Goal: Task Accomplishment & Management: Complete application form

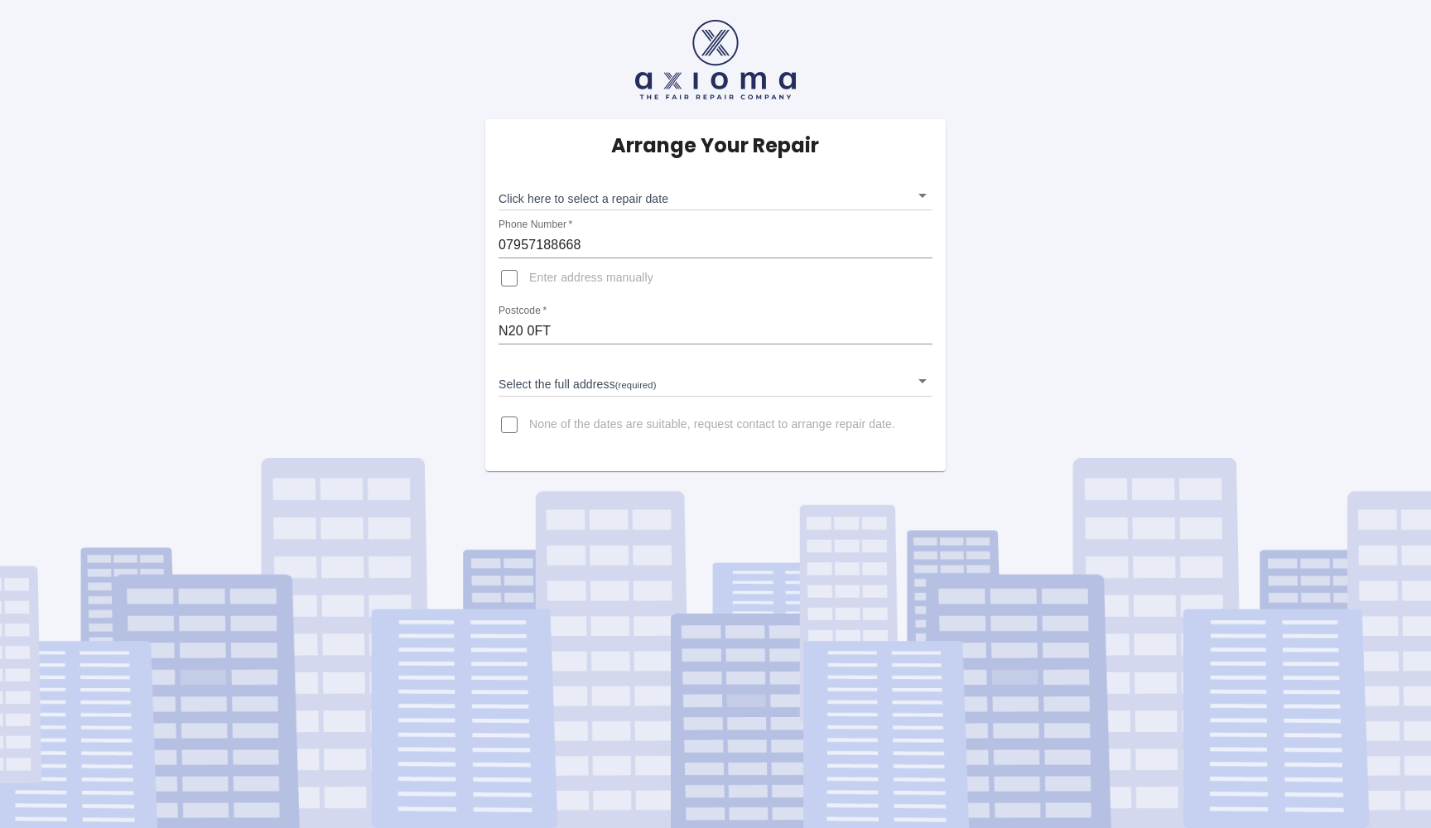
click at [924, 382] on body "Arrange Your Repair Click here to select a repair date ​ Phone Number   * 07957…" at bounding box center [715, 414] width 1431 height 828
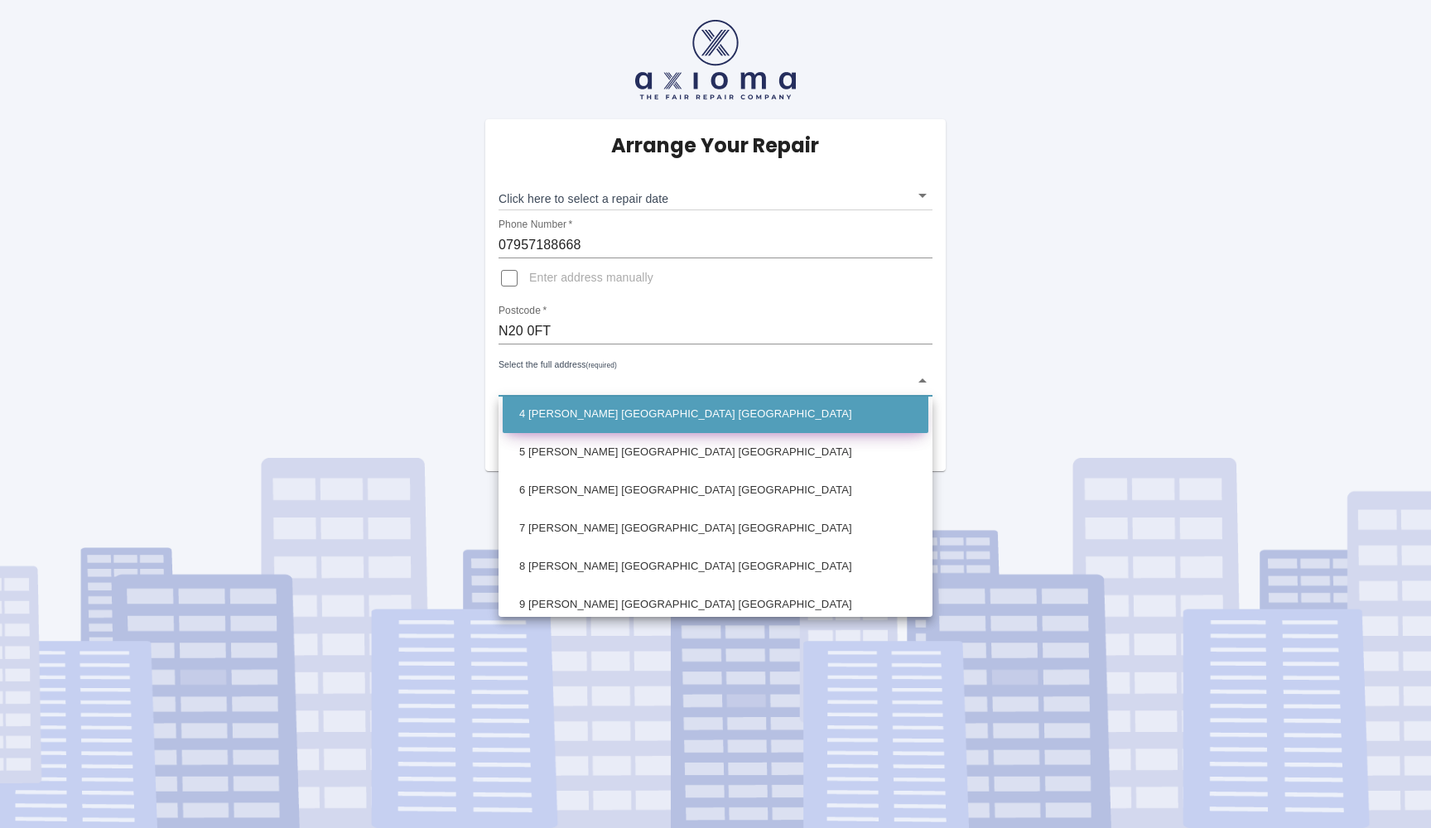
scroll to position [128, 0]
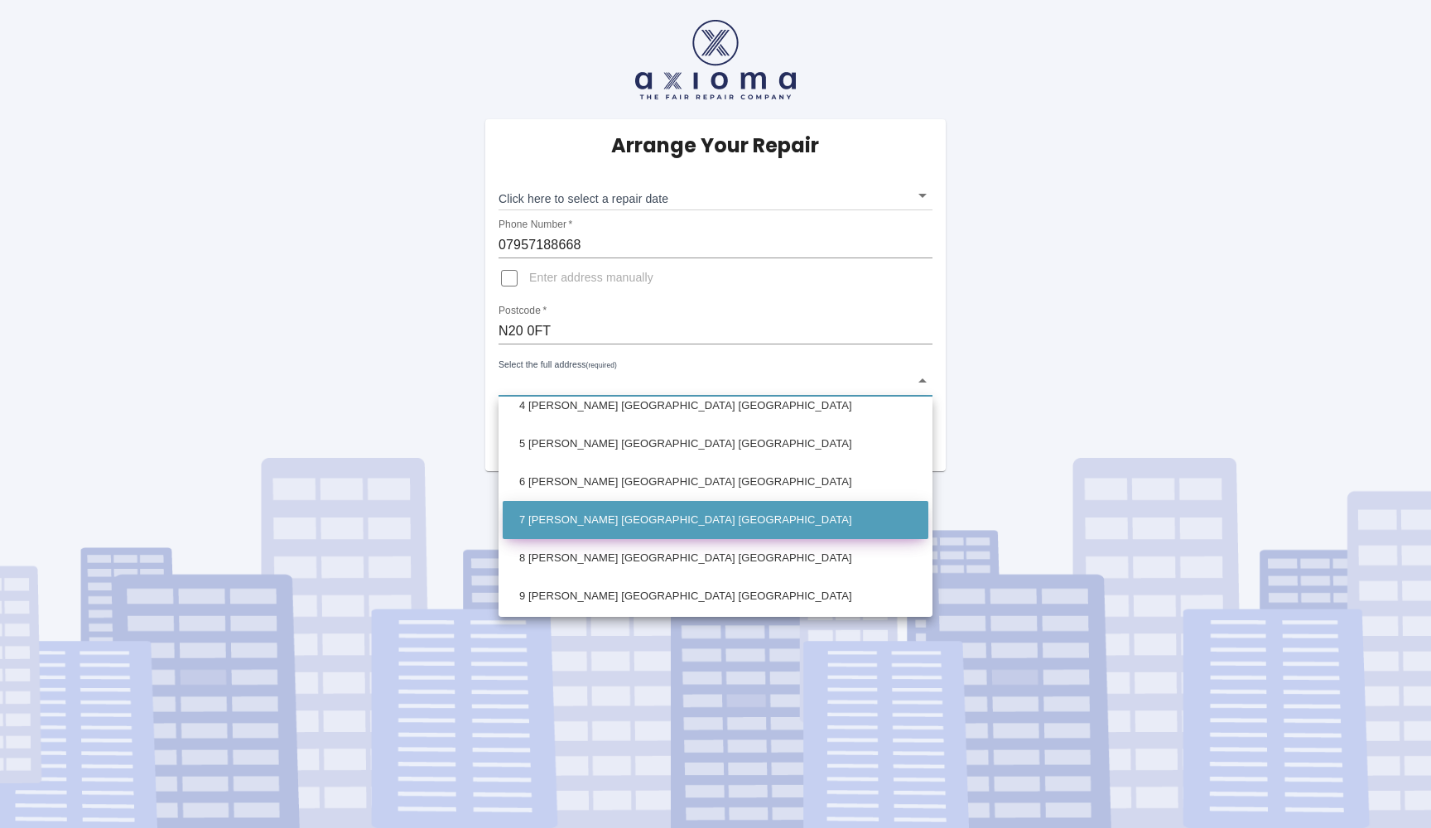
click at [664, 520] on li "7 Lilia Mews London Greater London" at bounding box center [716, 520] width 426 height 38
type input "7 Lilia Mews London Greater London"
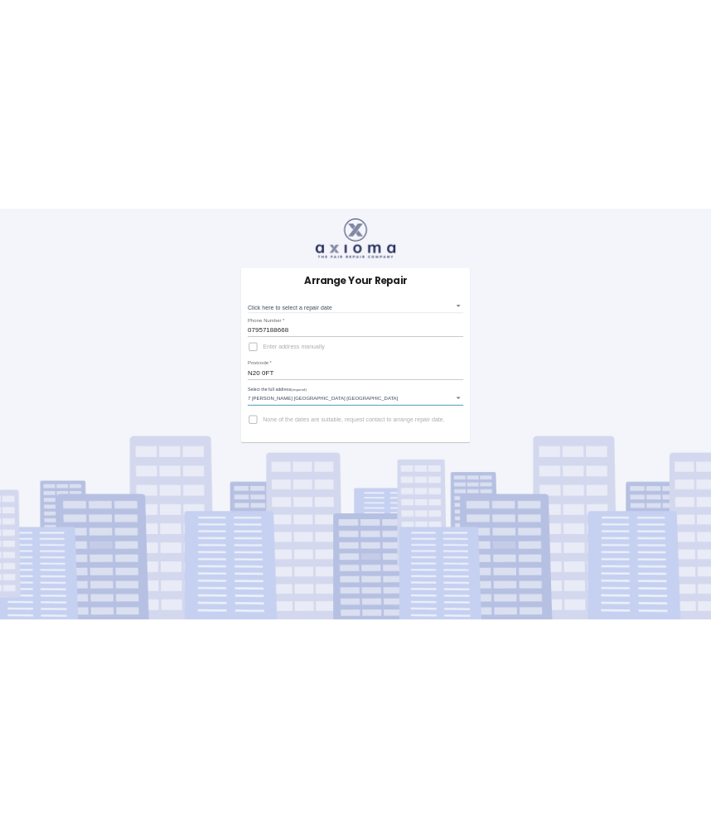
scroll to position [0, 0]
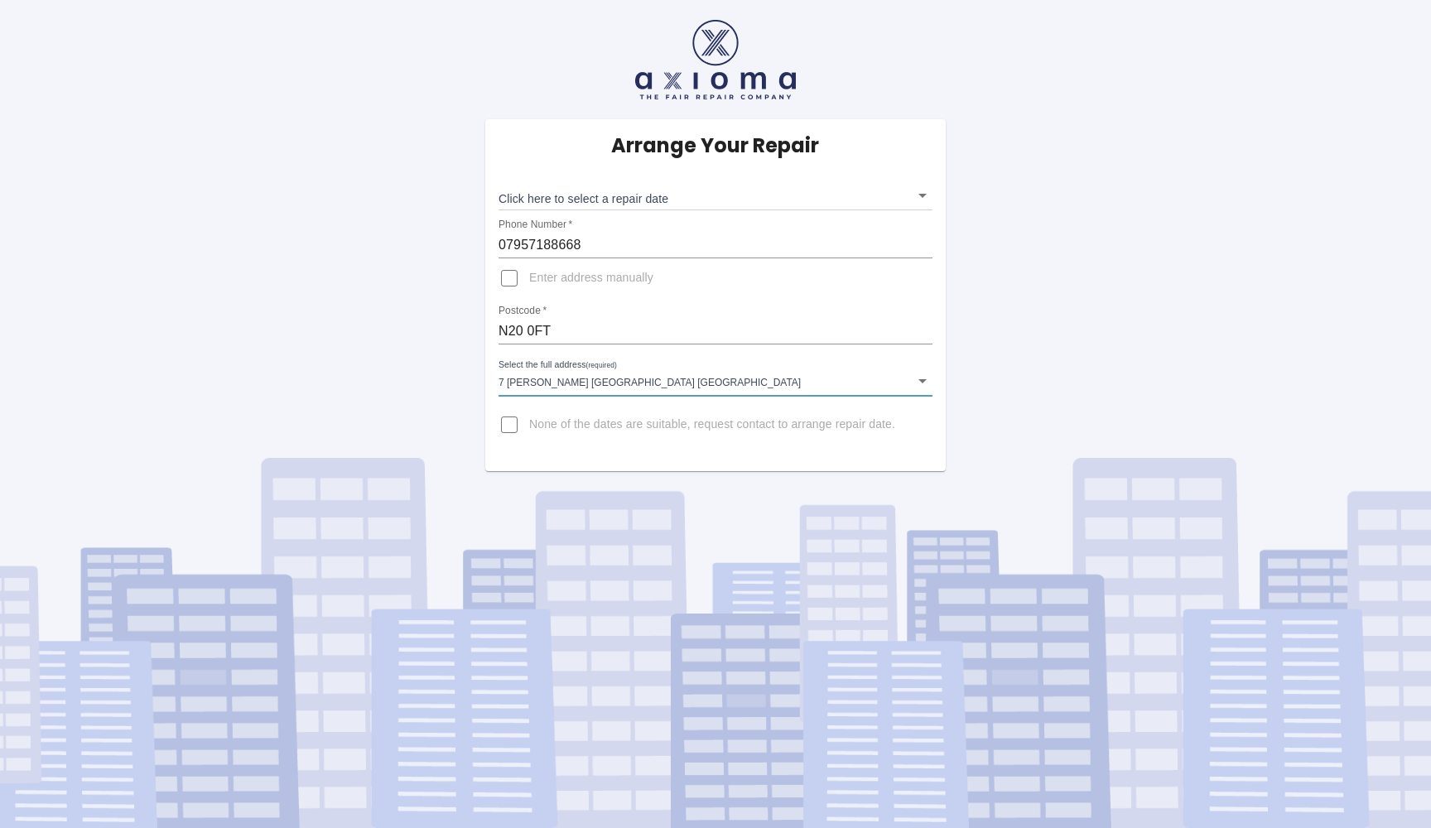
click at [920, 194] on body "Arrange Your Repair Click here to select a repair date ​ Phone Number   * 07957…" at bounding box center [715, 414] width 1431 height 828
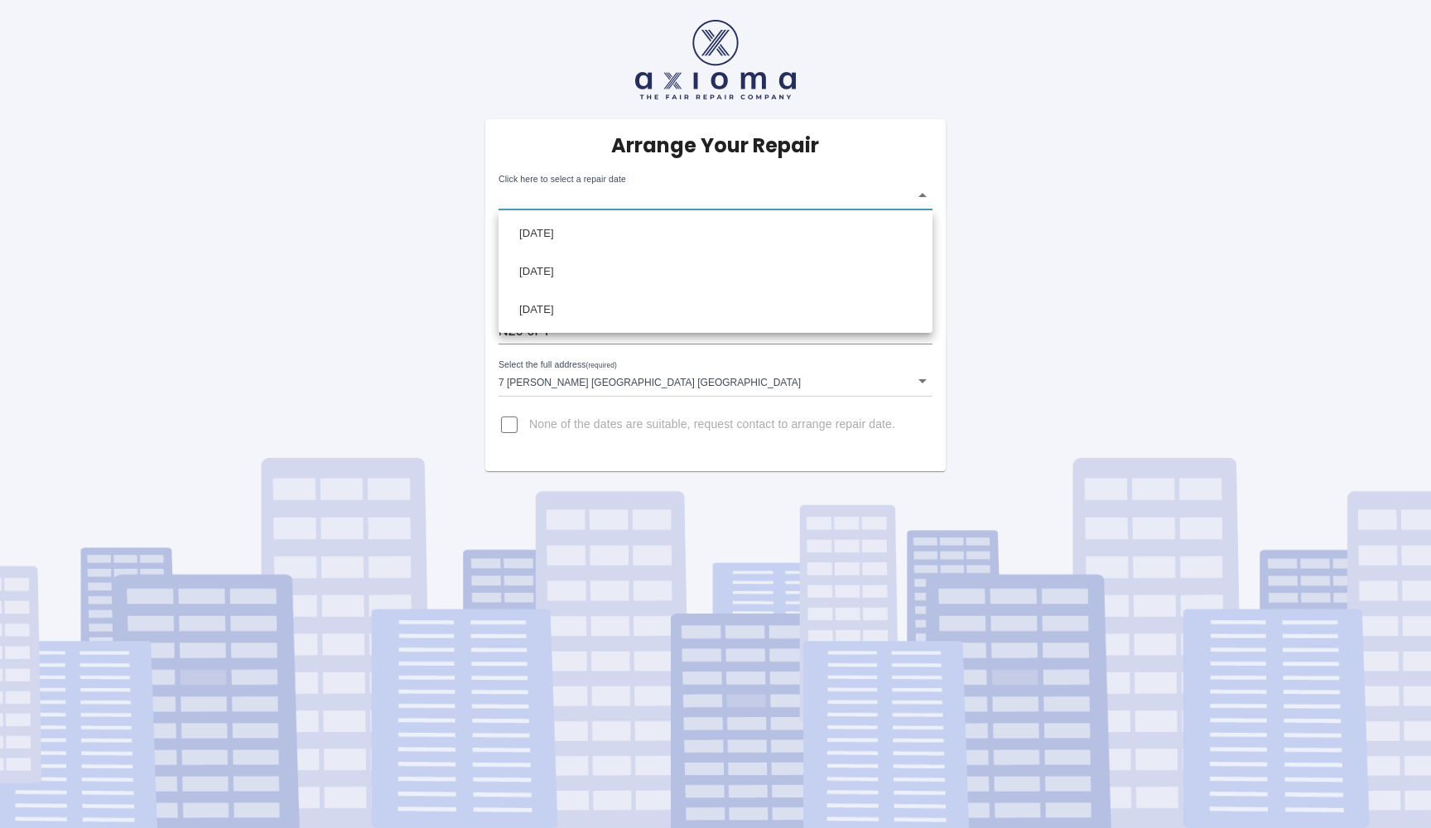
click at [435, 274] on div at bounding box center [715, 414] width 1431 height 828
click at [510, 425] on input "None of the dates are suitable, request contact to arrange repair date." at bounding box center [510, 425] width 40 height 40
checkbox input "true"
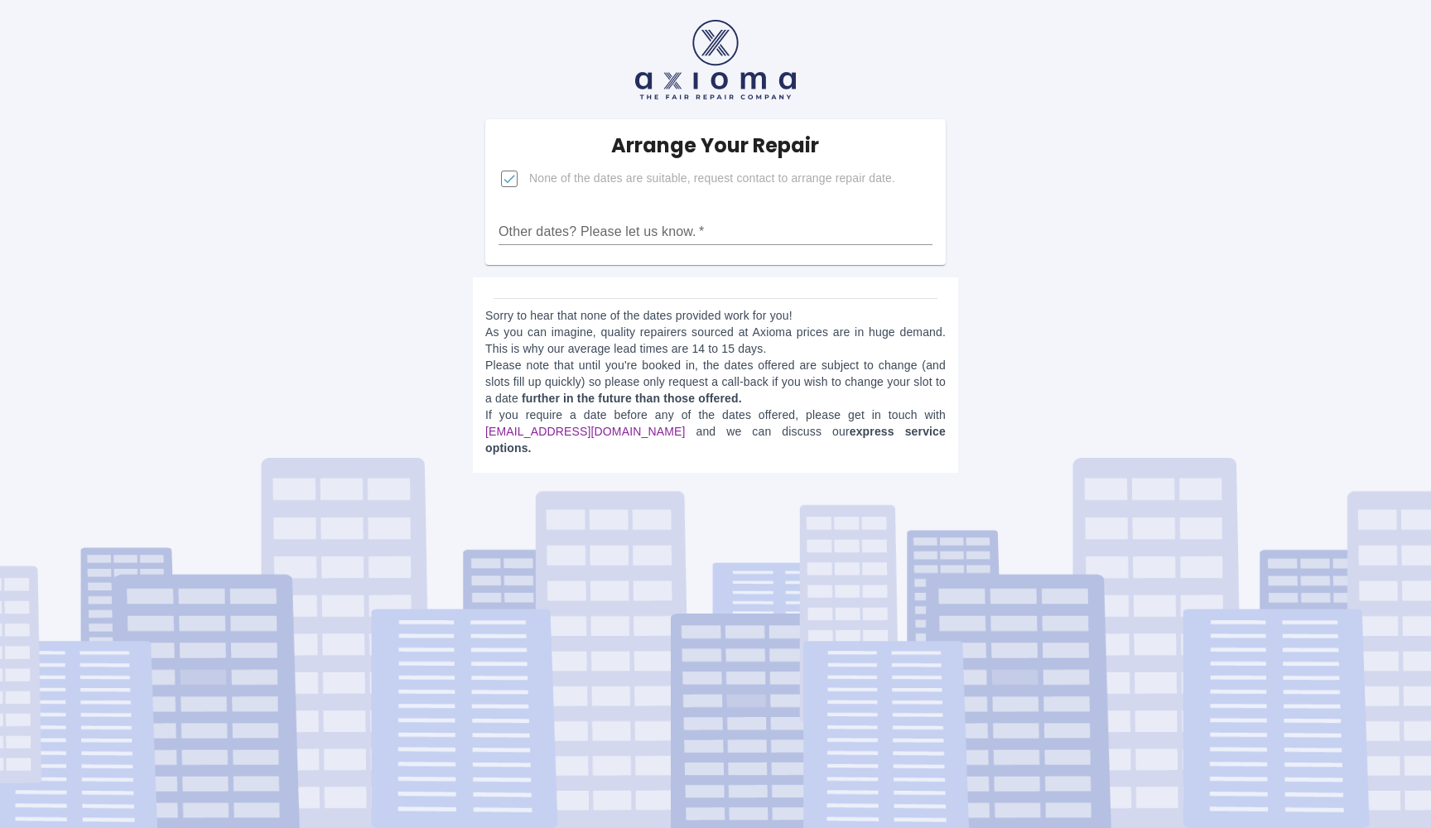
click at [553, 430] on link "[EMAIL_ADDRESS][DOMAIN_NAME]" at bounding box center [585, 431] width 200 height 13
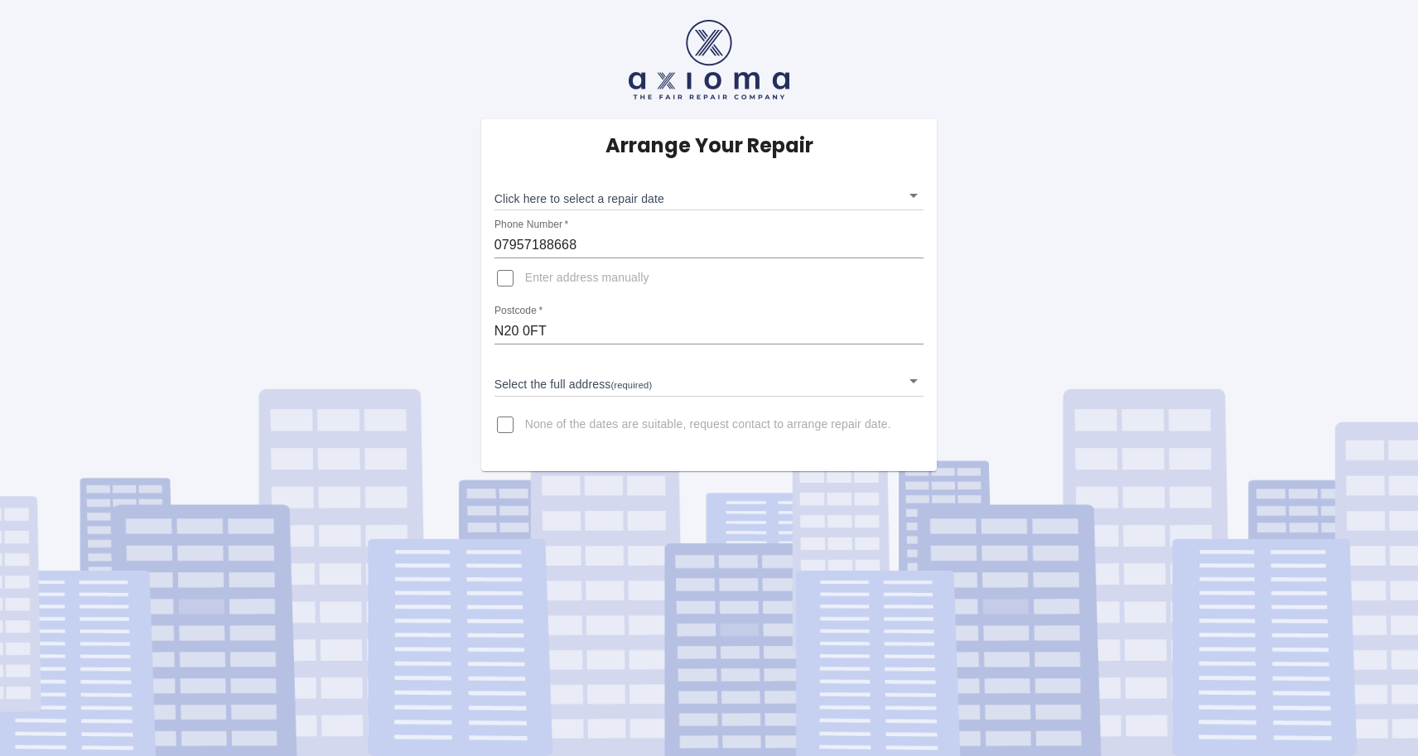
click at [909, 195] on body "Arrange Your Repair Click here to select a repair date ​ Phone Number   * 07957…" at bounding box center [709, 378] width 1418 height 756
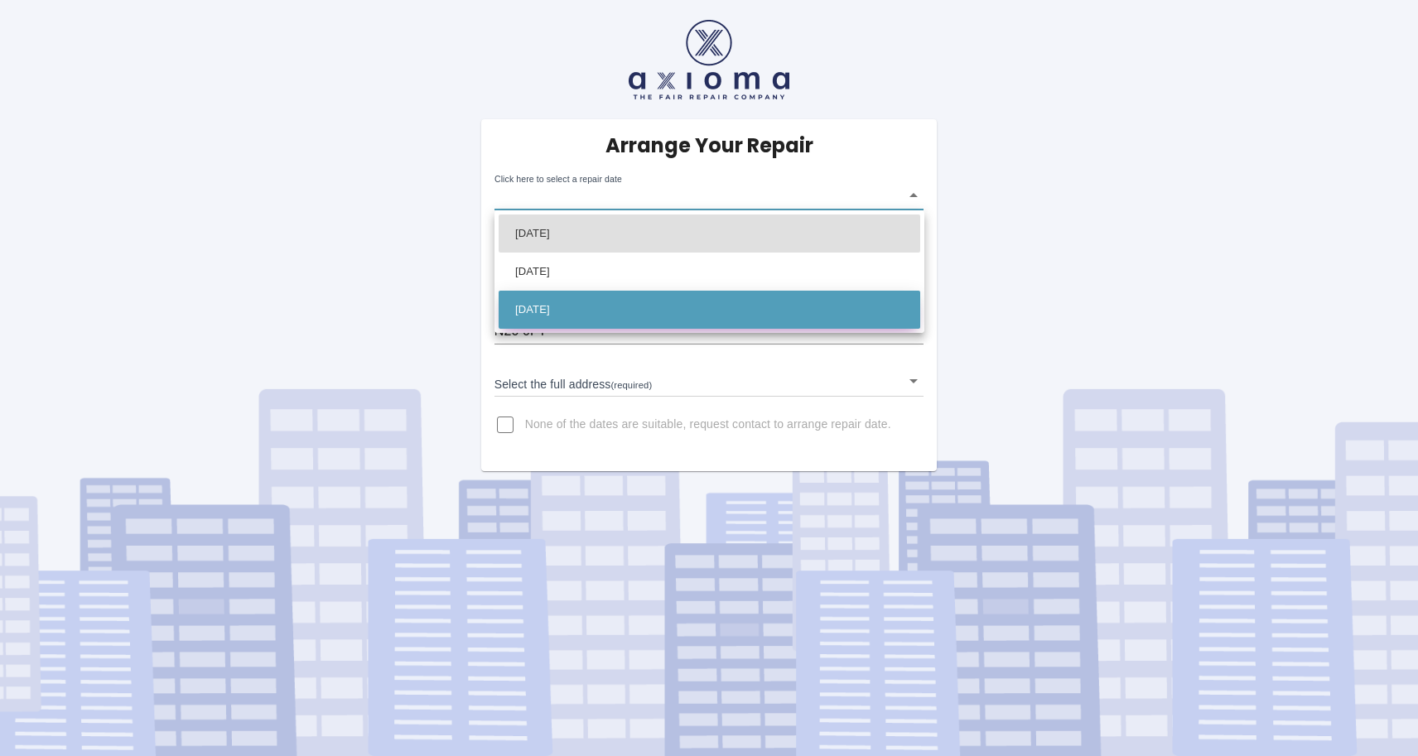
click at [543, 305] on li "[DATE]" at bounding box center [710, 310] width 422 height 38
type input "2025-10-07T00:00:00.000Z"
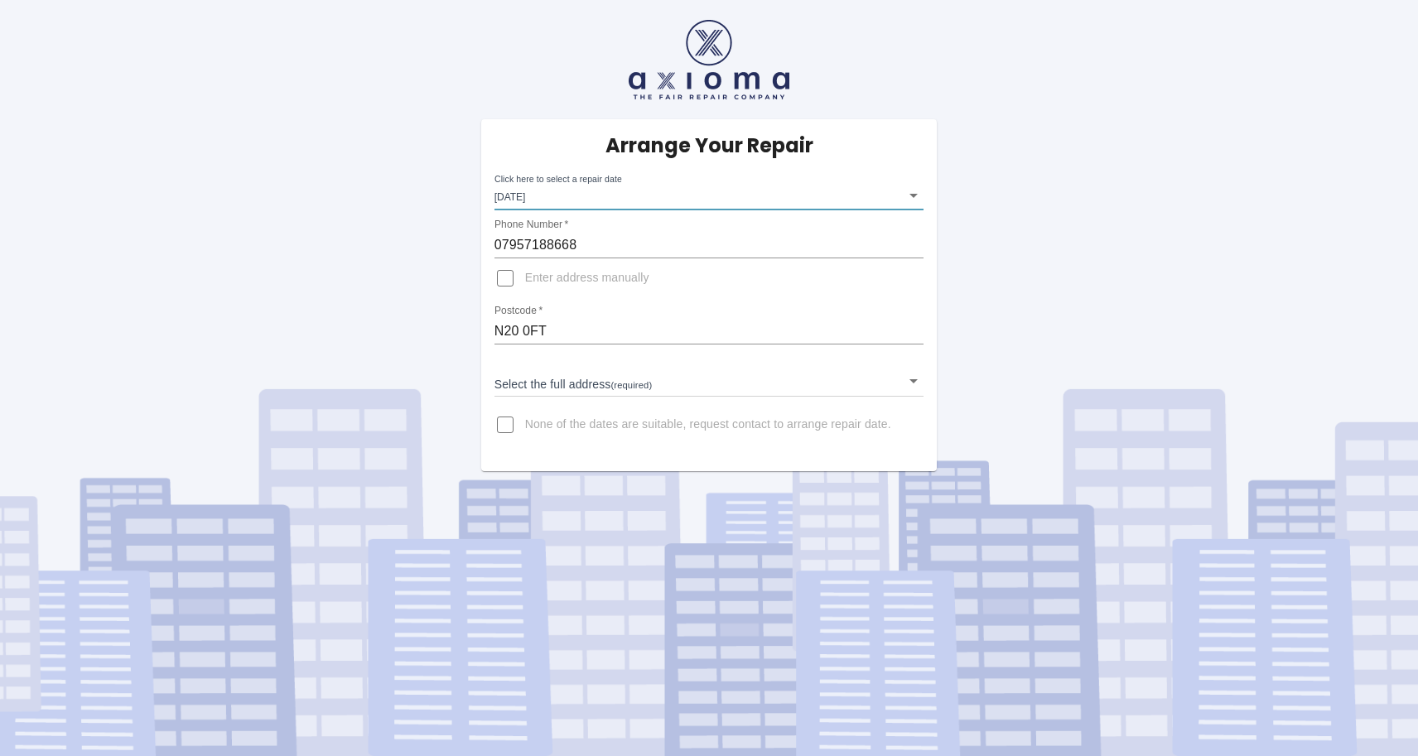
click at [910, 384] on body "Arrange Your Repair Click here to select a repair date Tue Oct 07 2025 2025-10-…" at bounding box center [709, 378] width 1418 height 756
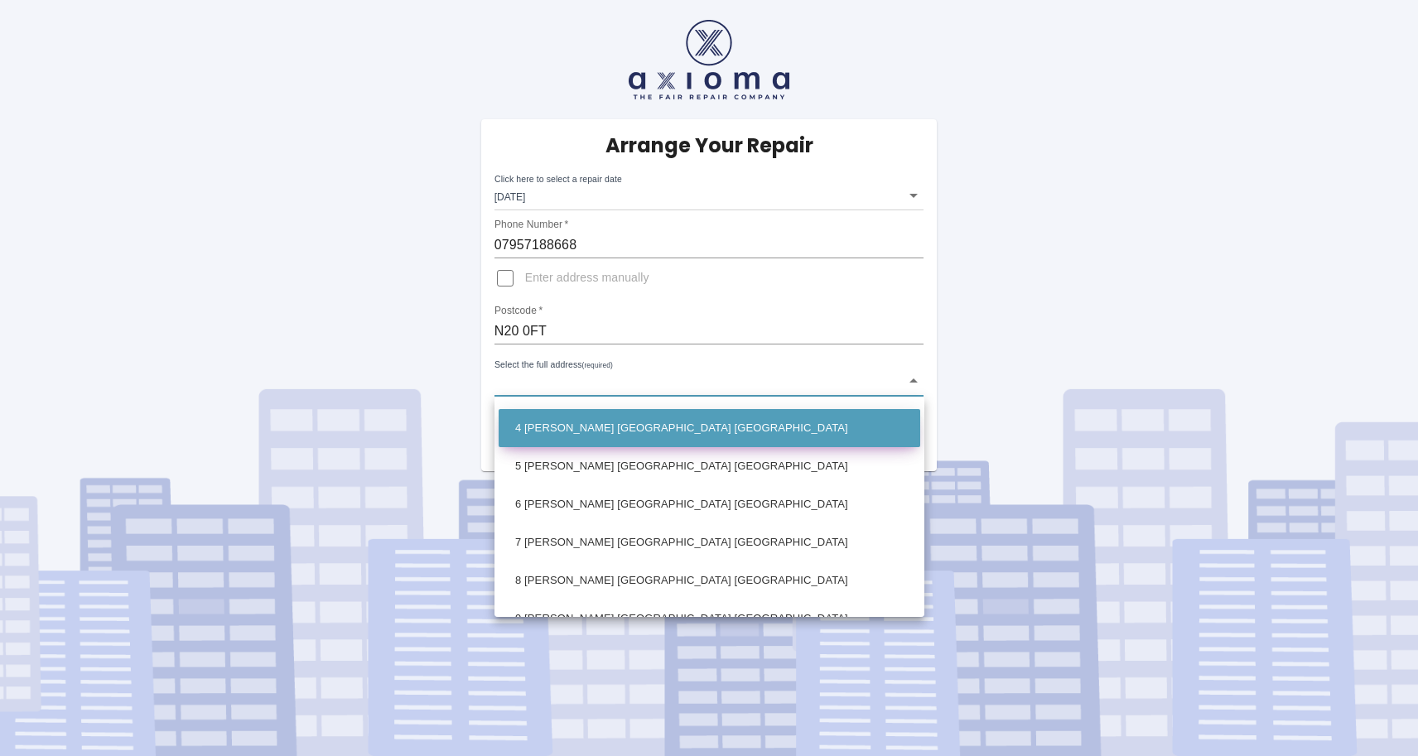
scroll to position [121, 0]
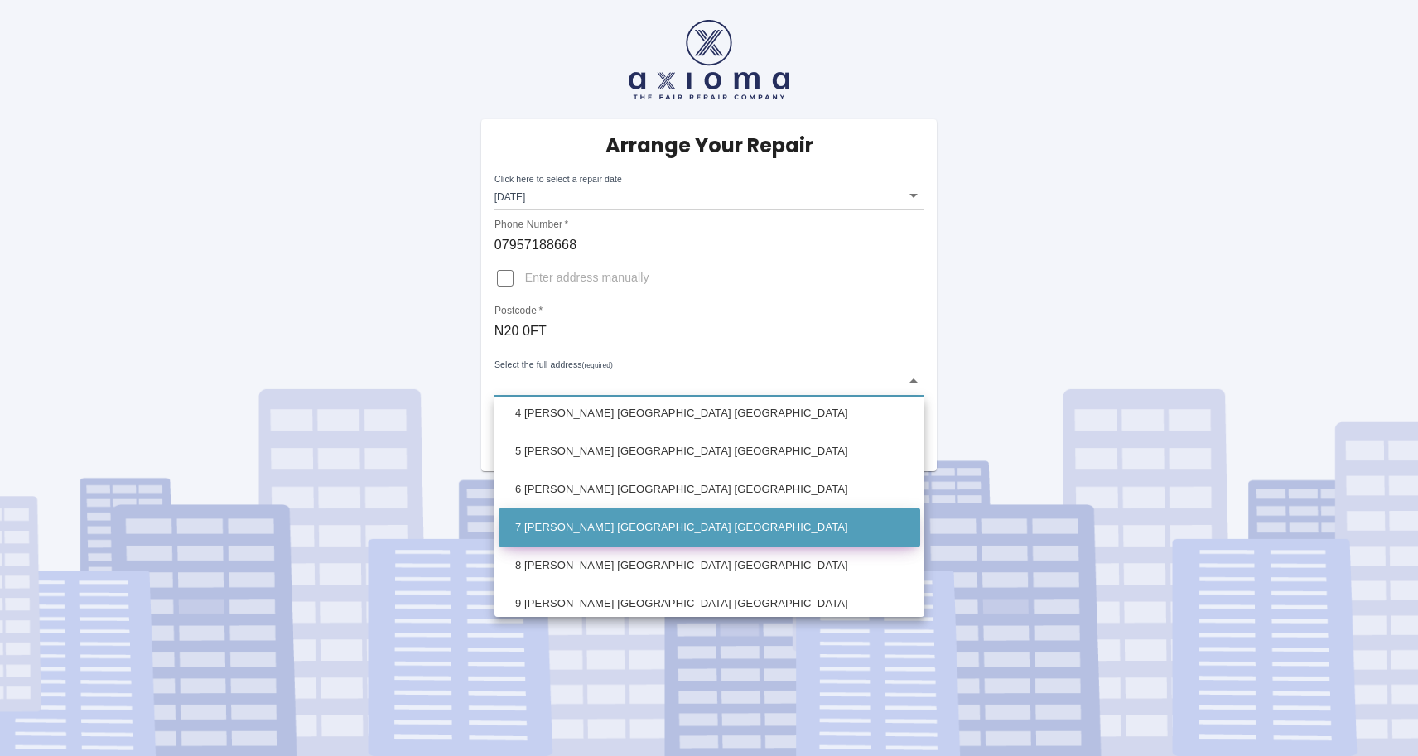
click at [659, 521] on li "7 Lilia Mews London Greater London" at bounding box center [710, 528] width 422 height 38
type input "7 Lilia Mews London Greater London"
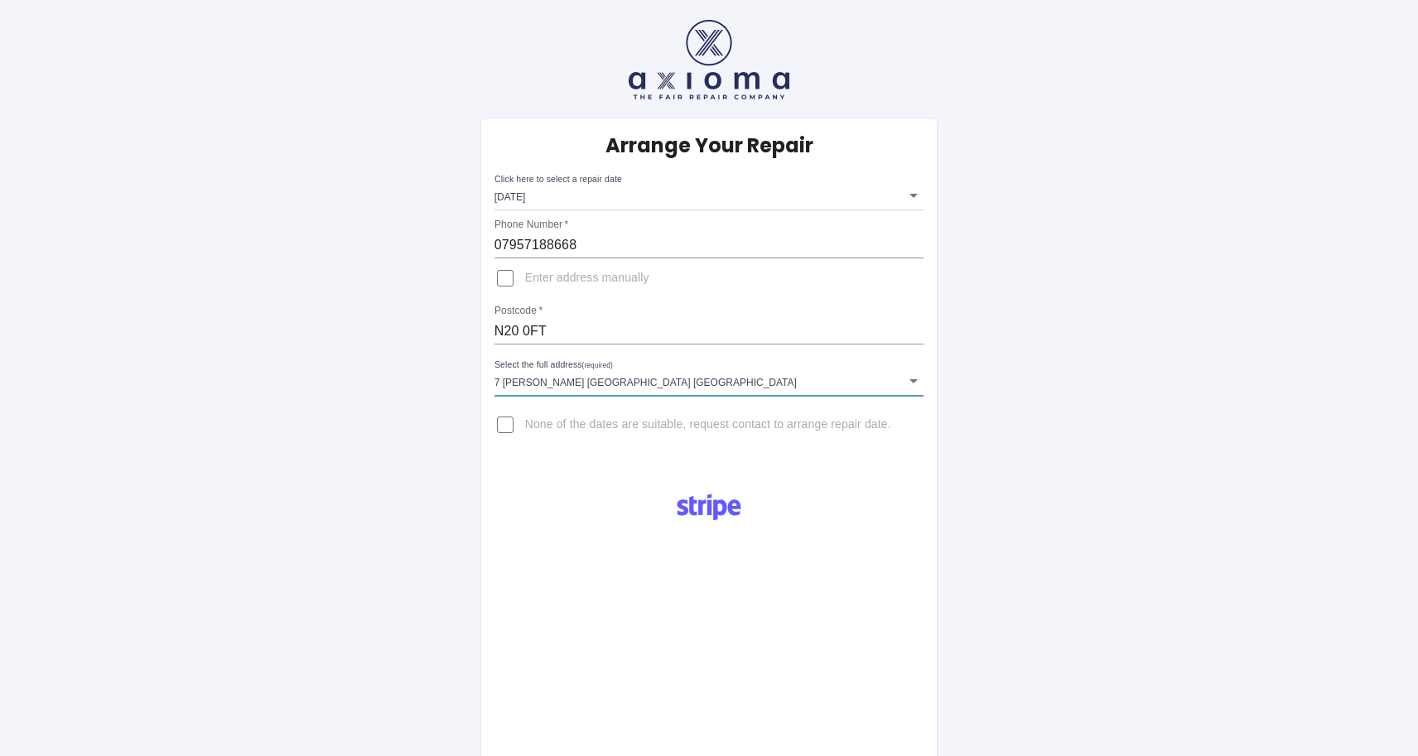
scroll to position [0, 0]
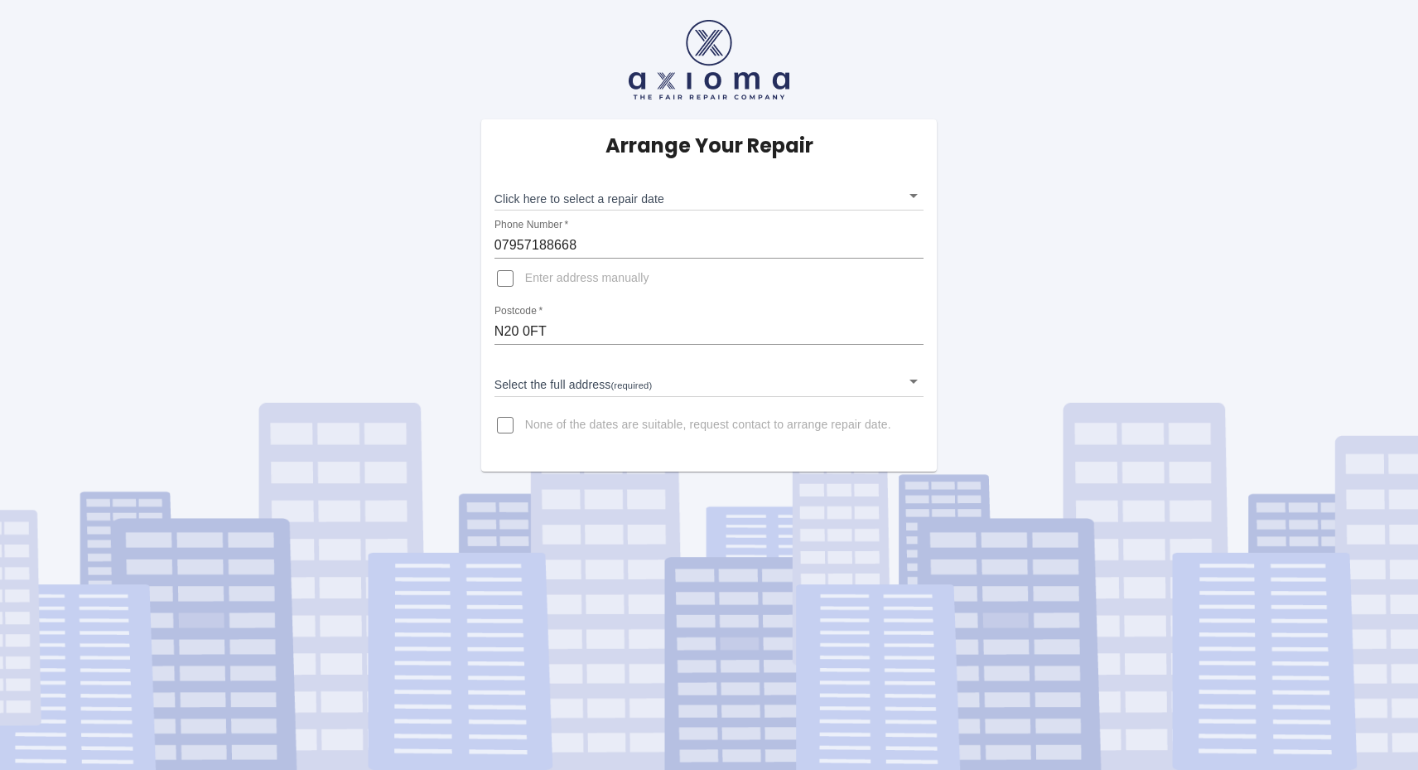
click at [591, 201] on body "Arrange Your Repair Click here to select a repair date ​ Phone Number   * 07957…" at bounding box center [709, 385] width 1418 height 770
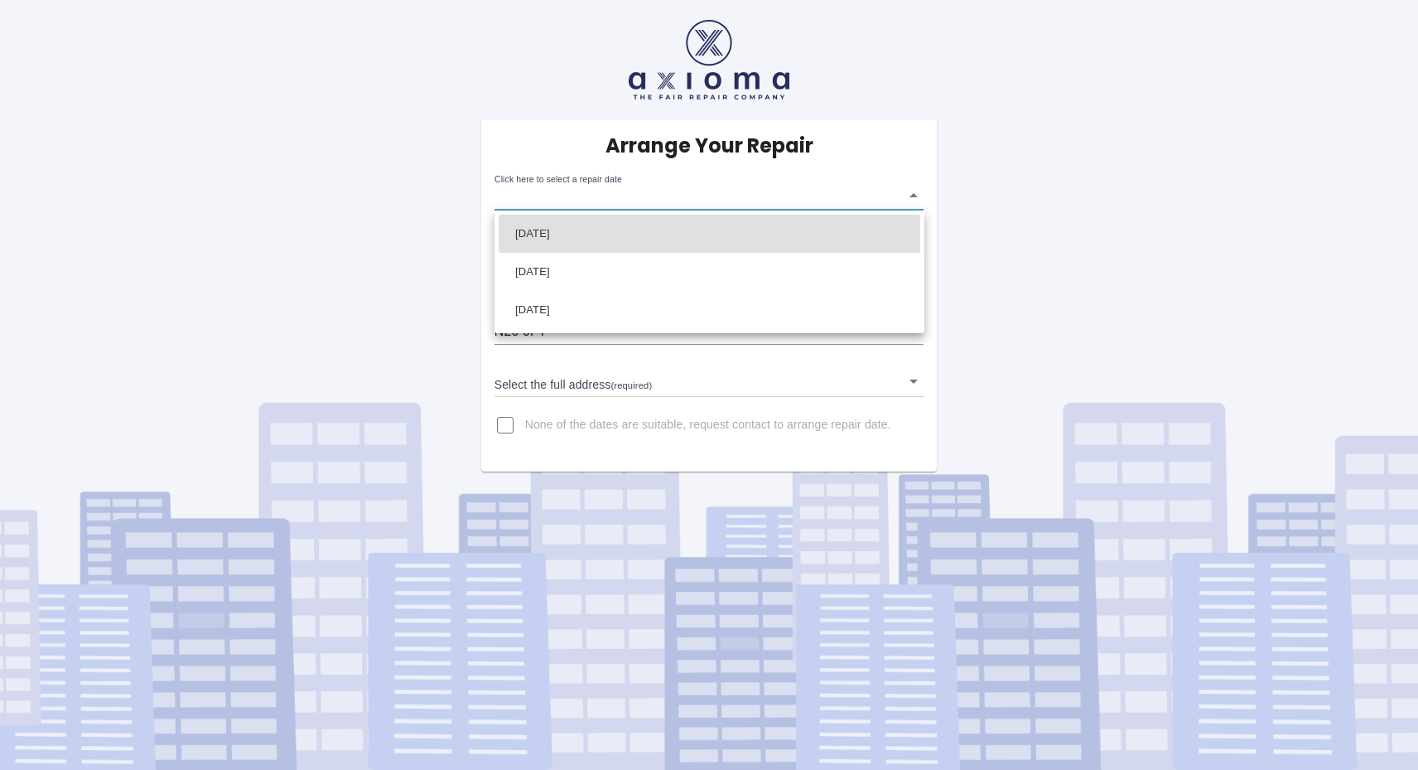
click at [500, 422] on div at bounding box center [709, 385] width 1418 height 770
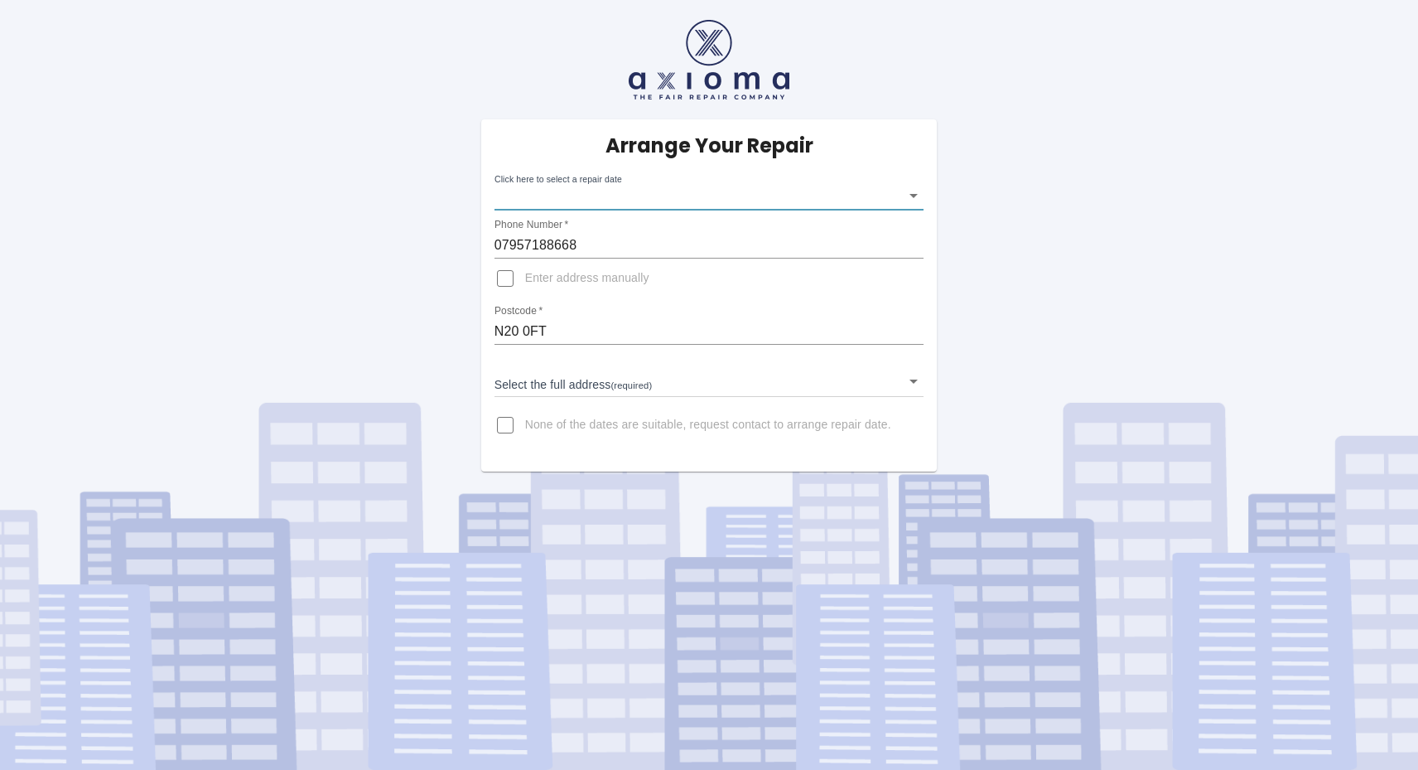
click at [500, 422] on input "None of the dates are suitable, request contact to arrange repair date." at bounding box center [505, 425] width 40 height 40
checkbox input "true"
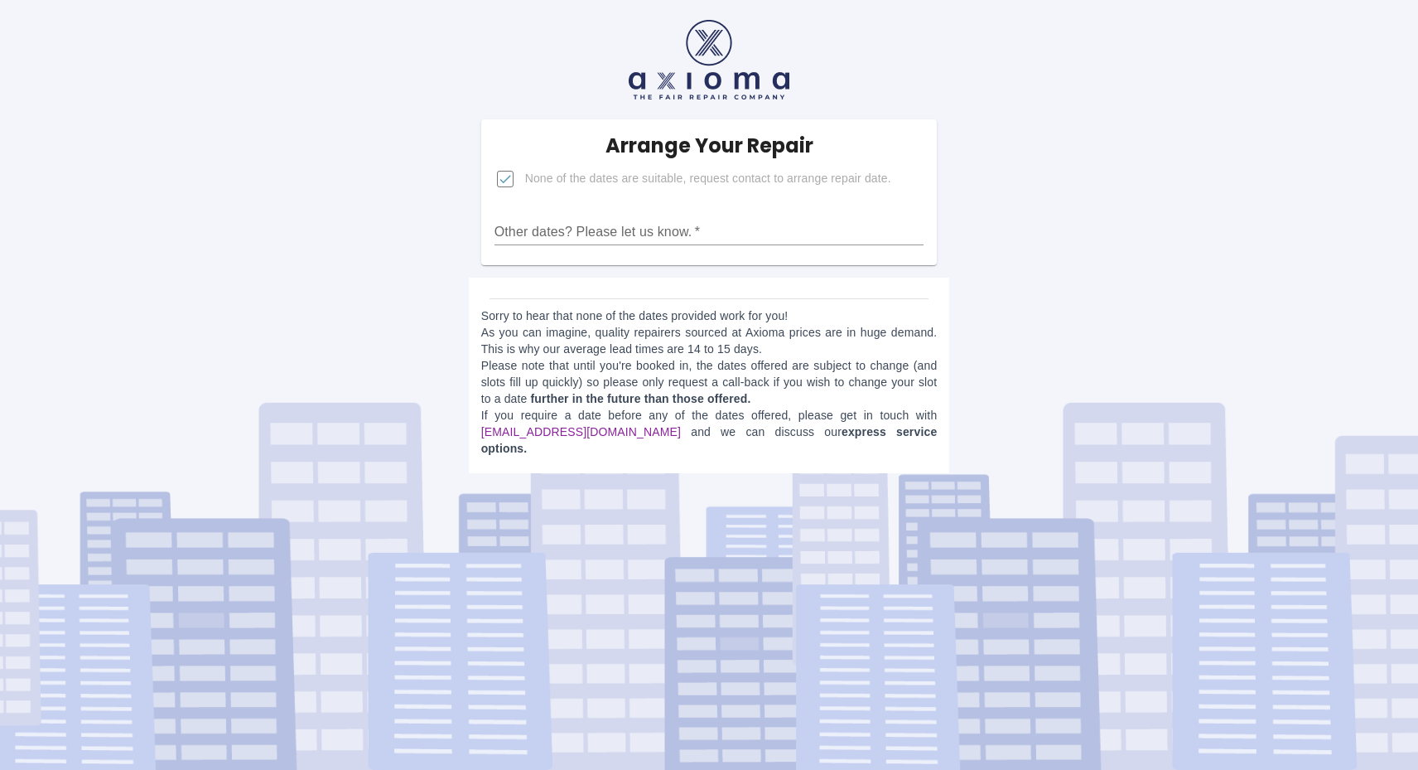
click at [529, 434] on link "[EMAIL_ADDRESS][DOMAIN_NAME]" at bounding box center [581, 431] width 200 height 13
